Goal: Task Accomplishment & Management: Manage account settings

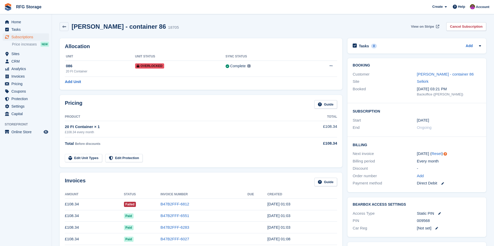
click at [420, 26] on span "View on Stripe" at bounding box center [422, 26] width 23 height 5
click at [417, 28] on span "View on Stripe" at bounding box center [422, 26] width 23 height 5
click at [427, 75] on link "Ms Brown - container 86" at bounding box center [445, 74] width 57 height 4
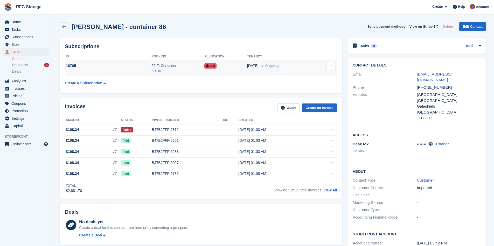
click at [146, 71] on td "18705" at bounding box center [108, 69] width 87 height 16
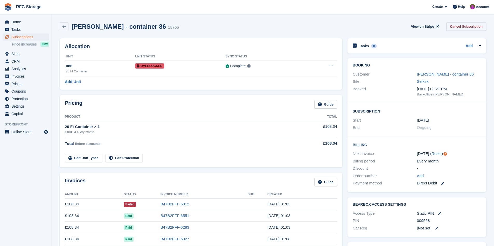
click at [459, 28] on link "Cancel Subscription" at bounding box center [466, 26] width 40 height 9
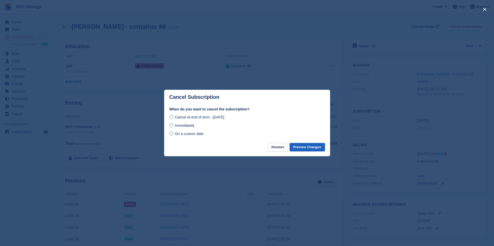
click at [301, 150] on button "Preview Changes" at bounding box center [306, 147] width 35 height 9
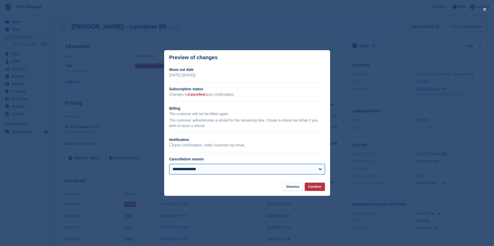
click at [242, 171] on select "**********" at bounding box center [246, 169] width 155 height 10
select select "**********"
click at [169, 164] on select "**********" at bounding box center [246, 169] width 155 height 10
click at [308, 189] on button "Confirm" at bounding box center [314, 187] width 20 height 9
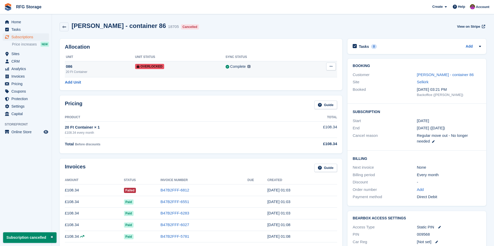
click at [328, 68] on button at bounding box center [331, 67] width 10 height 8
click at [301, 77] on p "Remove Overlock" at bounding box center [310, 76] width 45 height 7
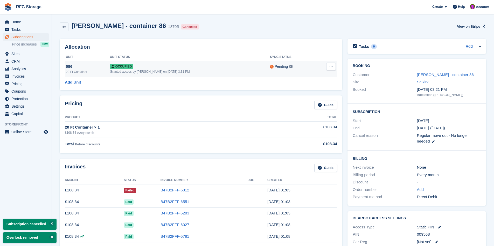
click at [328, 66] on button at bounding box center [331, 67] width 10 height 8
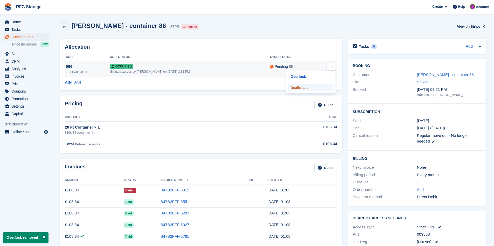
click at [304, 88] on p "Deallocate" at bounding box center [310, 87] width 45 height 7
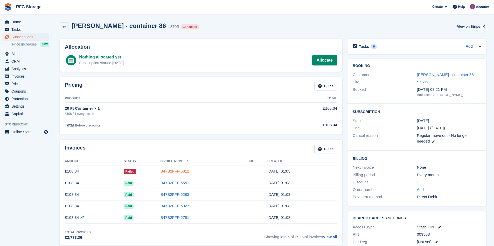
click at [166, 172] on link "B47B2FFF-6812" at bounding box center [174, 171] width 29 height 4
click at [465, 27] on span "View on Stripe" at bounding box center [468, 26] width 23 height 5
click at [15, 60] on span "CRM" at bounding box center [26, 61] width 31 height 7
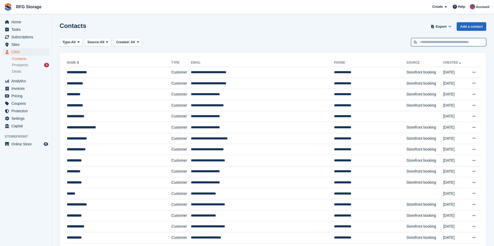
click at [434, 42] on input "text" at bounding box center [448, 42] width 75 height 9
type input "******"
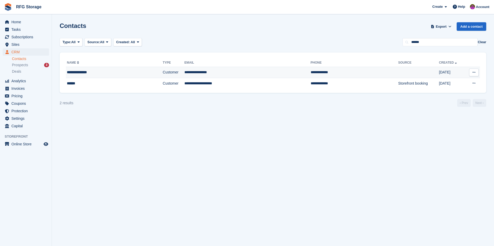
click at [216, 71] on td "**********" at bounding box center [247, 72] width 126 height 11
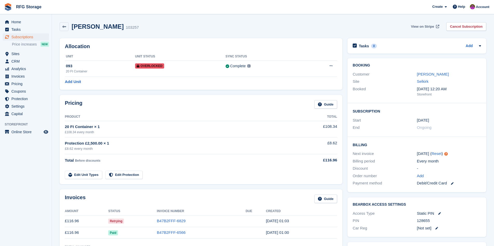
click at [421, 27] on span "View on Stripe" at bounding box center [422, 26] width 23 height 5
click at [419, 26] on span "View on Stripe" at bounding box center [422, 26] width 23 height 5
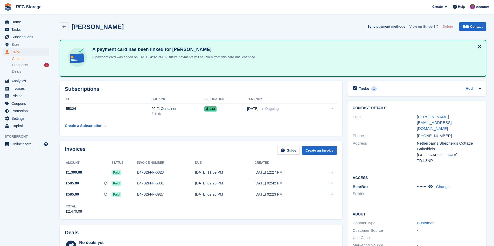
click at [423, 27] on span "View on Stripe" at bounding box center [420, 26] width 23 height 5
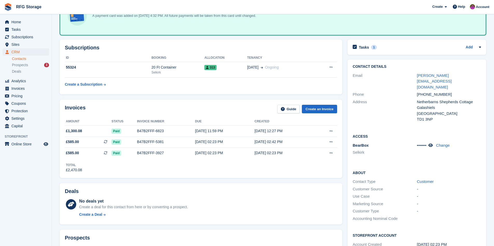
scroll to position [34, 0]
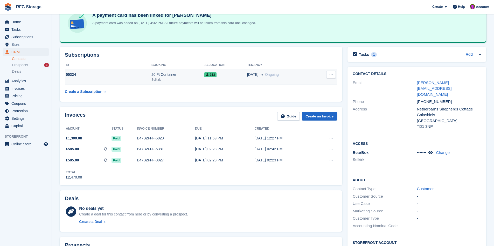
click at [141, 78] on td "55324" at bounding box center [108, 77] width 87 height 16
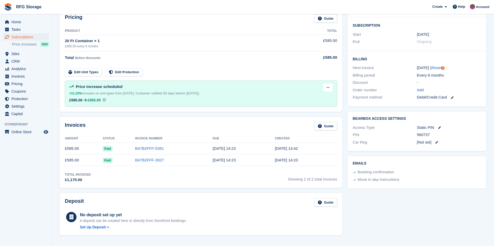
scroll to position [119, 0]
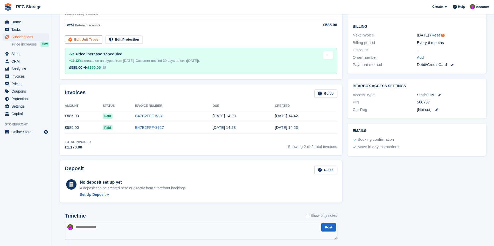
click at [93, 40] on link "Edit Unit Types" at bounding box center [83, 40] width 37 height 9
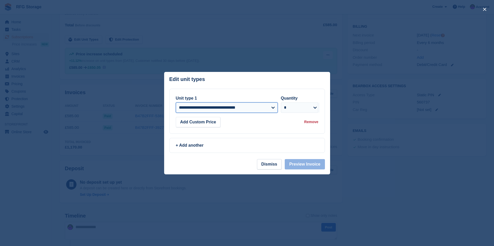
click at [272, 109] on select "**********" at bounding box center [227, 108] width 102 height 10
click at [276, 164] on button "Dismiss" at bounding box center [269, 164] width 25 height 10
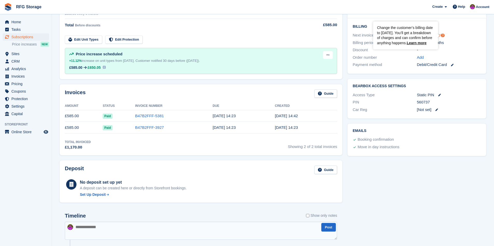
click at [443, 36] on circle "Tooltip anchor" at bounding box center [442, 35] width 3 height 3
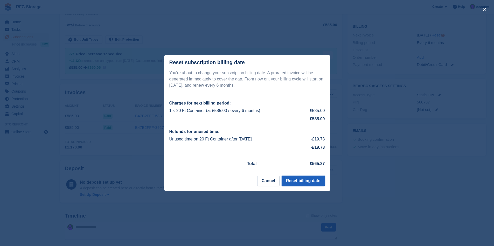
click at [298, 184] on button "Reset billing date" at bounding box center [302, 181] width 43 height 10
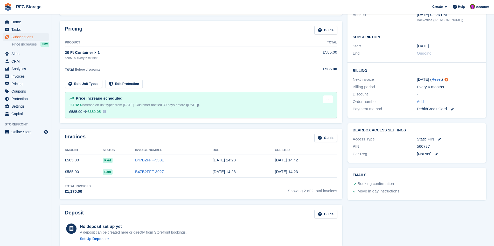
scroll to position [32, 0]
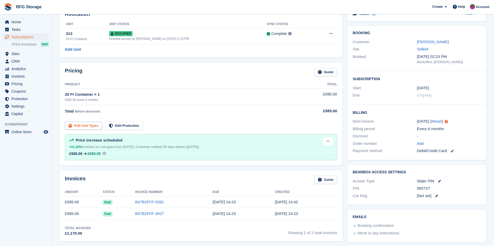
click at [81, 128] on link "Edit Unit Types" at bounding box center [83, 126] width 37 height 9
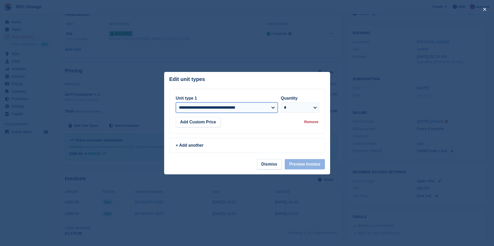
click at [271, 110] on select "**********" at bounding box center [227, 108] width 102 height 10
click at [262, 164] on button "Dismiss" at bounding box center [269, 164] width 25 height 10
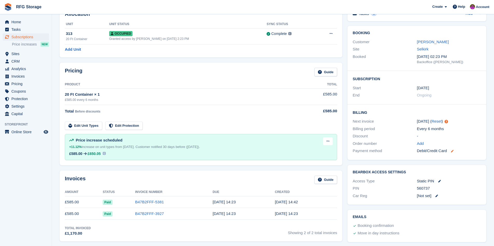
click at [453, 152] on icon at bounding box center [452, 151] width 3 height 3
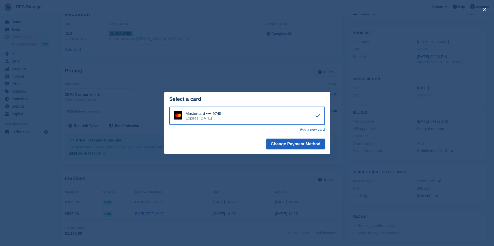
click at [301, 147] on button "Change Payment Method" at bounding box center [295, 144] width 58 height 10
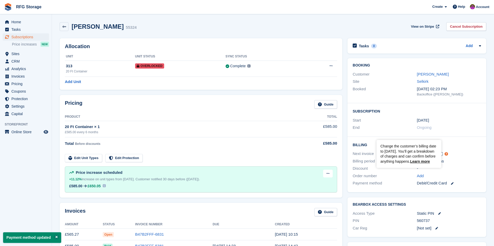
click at [446, 154] on circle "Tooltip anchor" at bounding box center [445, 154] width 3 height 3
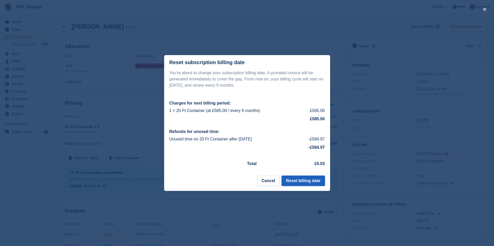
click at [295, 183] on button "Reset billing date" at bounding box center [302, 181] width 43 height 10
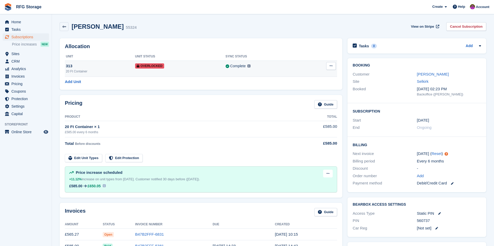
click at [328, 67] on button at bounding box center [331, 66] width 10 height 8
click at [308, 78] on p "Remove Overlock" at bounding box center [310, 76] width 45 height 7
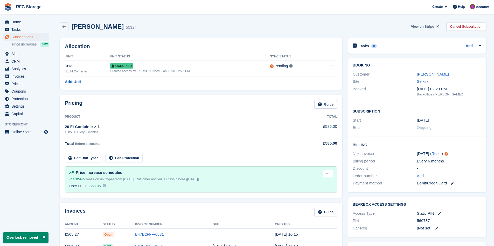
click at [422, 28] on span "View on Stripe" at bounding box center [422, 26] width 23 height 5
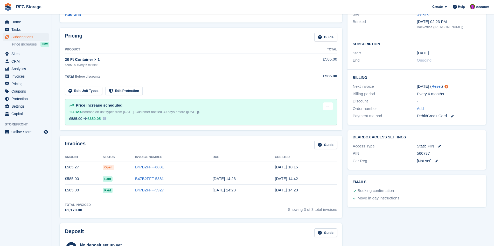
scroll to position [68, 0]
click at [141, 166] on link "B47B2FFF-6831" at bounding box center [149, 167] width 29 height 4
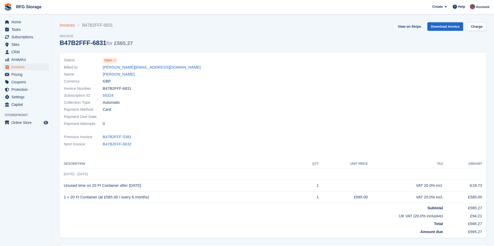
click at [67, 25] on link "Invoices" at bounding box center [69, 25] width 18 height 6
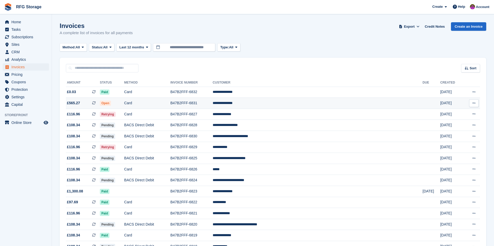
click at [472, 104] on icon at bounding box center [473, 103] width 3 height 3
click at [170, 105] on td "Card" at bounding box center [147, 103] width 46 height 11
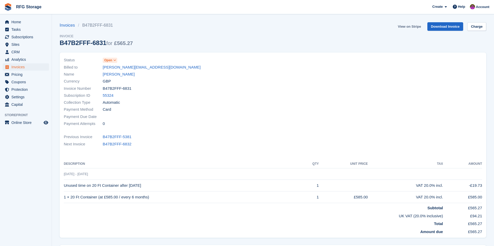
click at [403, 27] on link "View on Stripe" at bounding box center [408, 26] width 27 height 9
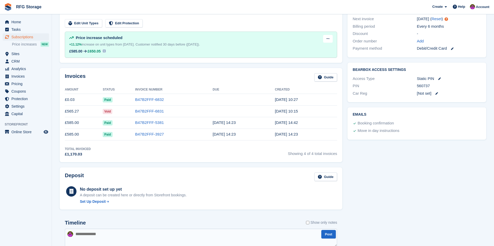
scroll to position [134, 0]
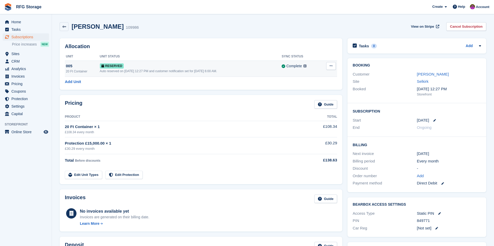
click at [331, 68] on icon at bounding box center [330, 65] width 3 height 3
click at [298, 84] on p "Deallocate" at bounding box center [310, 87] width 45 height 7
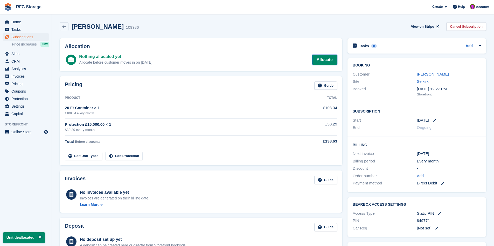
click at [322, 60] on link "Allocate" at bounding box center [324, 60] width 25 height 10
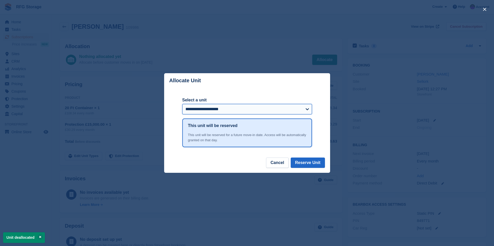
click at [221, 113] on select "**********" at bounding box center [247, 109] width 130 height 10
select select "*****"
click at [182, 104] on select "**********" at bounding box center [247, 109] width 130 height 10
click at [310, 164] on button "Reserve Unit" at bounding box center [307, 163] width 34 height 10
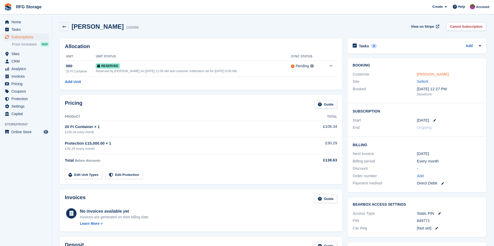
click at [437, 76] on link "Craig O'Donnell" at bounding box center [433, 74] width 32 height 4
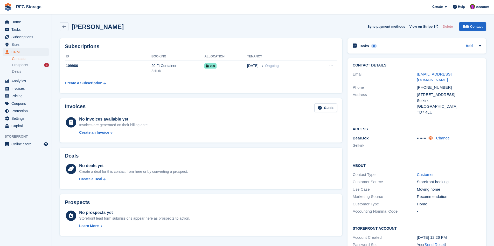
click at [432, 136] on icon at bounding box center [430, 138] width 4 height 4
click at [451, 75] on link "codonnell5771@hotmail.co.uk" at bounding box center [434, 77] width 35 height 10
click at [186, 74] on td "20 Ft Container Selkirk" at bounding box center [177, 69] width 53 height 16
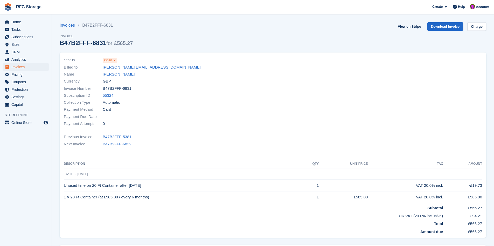
click at [6, 5] on img at bounding box center [8, 7] width 8 height 8
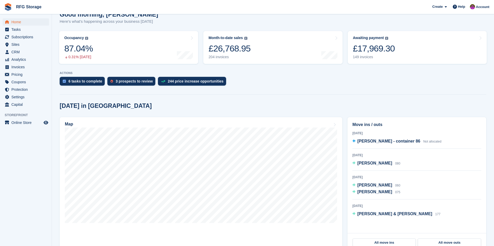
scroll to position [86, 0]
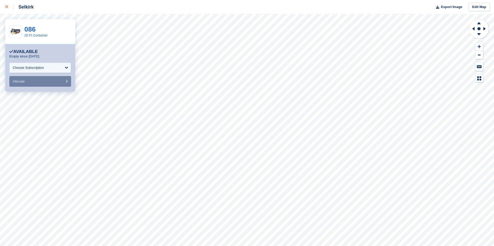
click at [7, 9] on div at bounding box center [9, 7] width 9 height 6
